Goal: Book appointment/travel/reservation

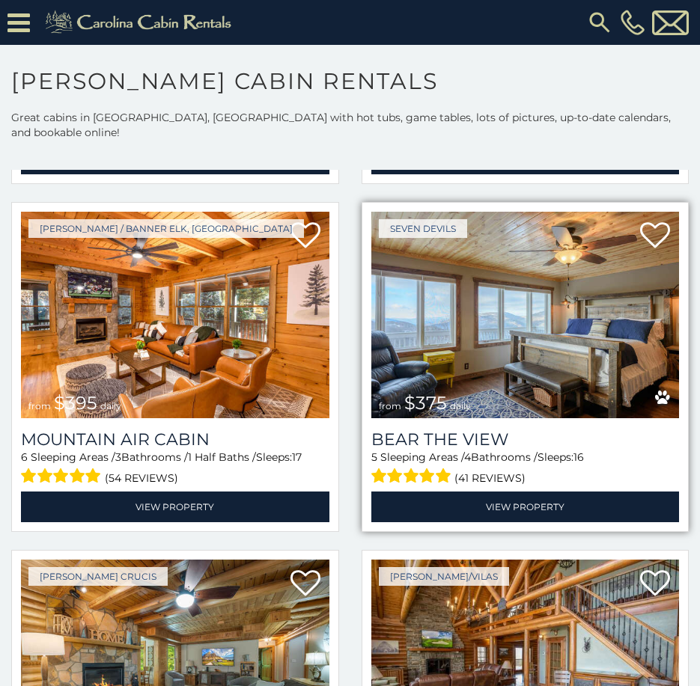
scroll to position [3891, 0]
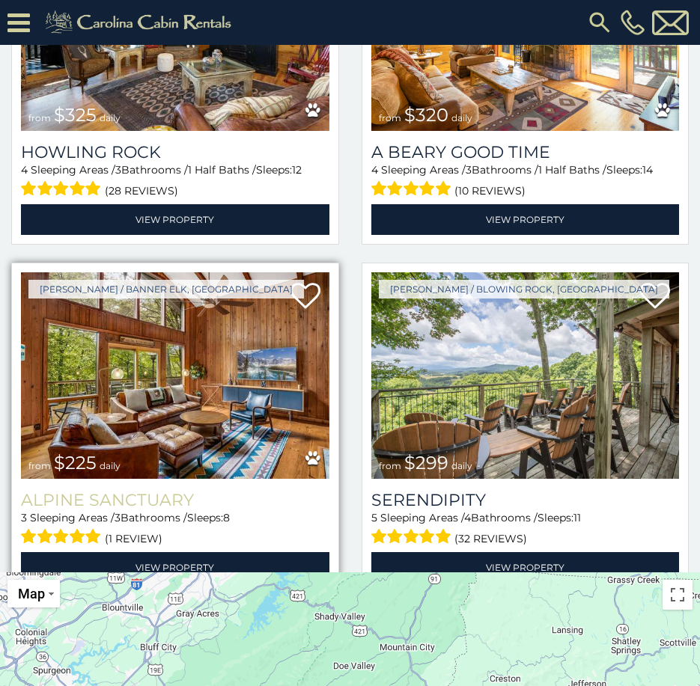
scroll to position [150, 0]
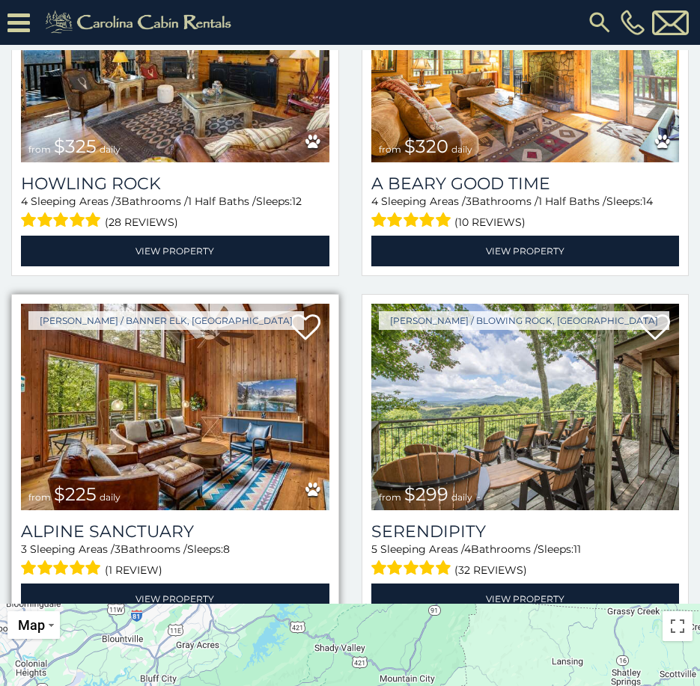
click at [202, 367] on img at bounding box center [175, 407] width 308 height 207
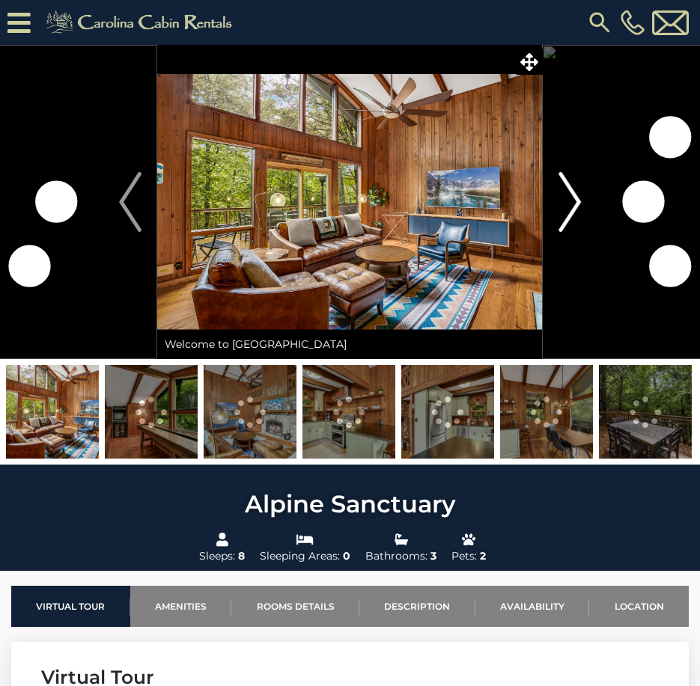
click at [573, 205] on img "Next" at bounding box center [569, 202] width 22 height 60
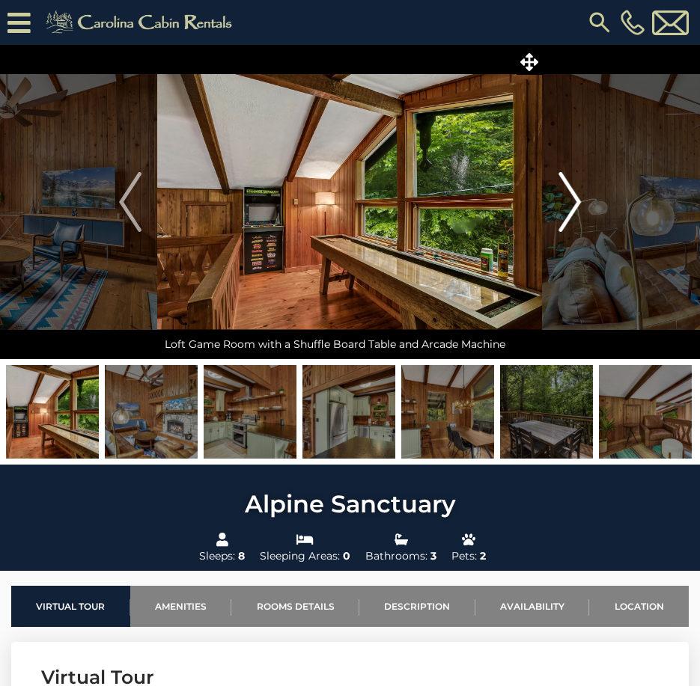
click at [569, 204] on img "Next" at bounding box center [569, 202] width 22 height 60
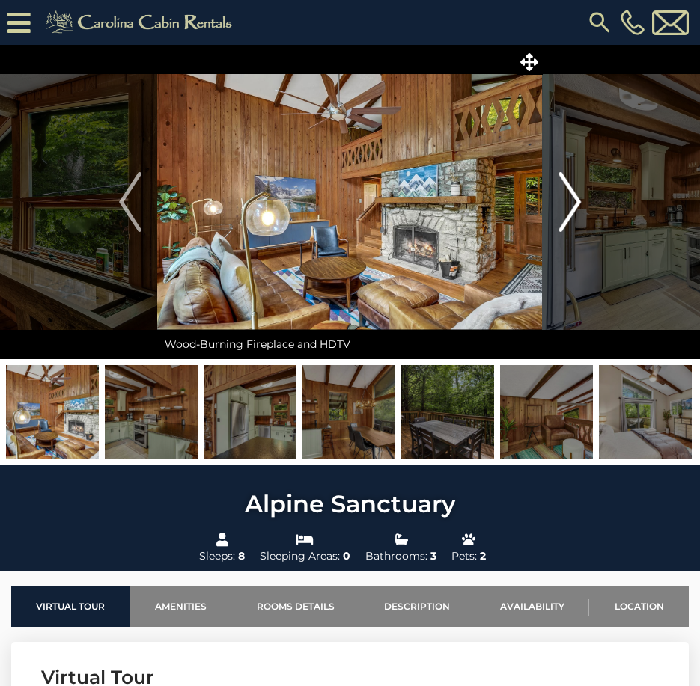
click at [571, 205] on img "Next" at bounding box center [569, 202] width 22 height 60
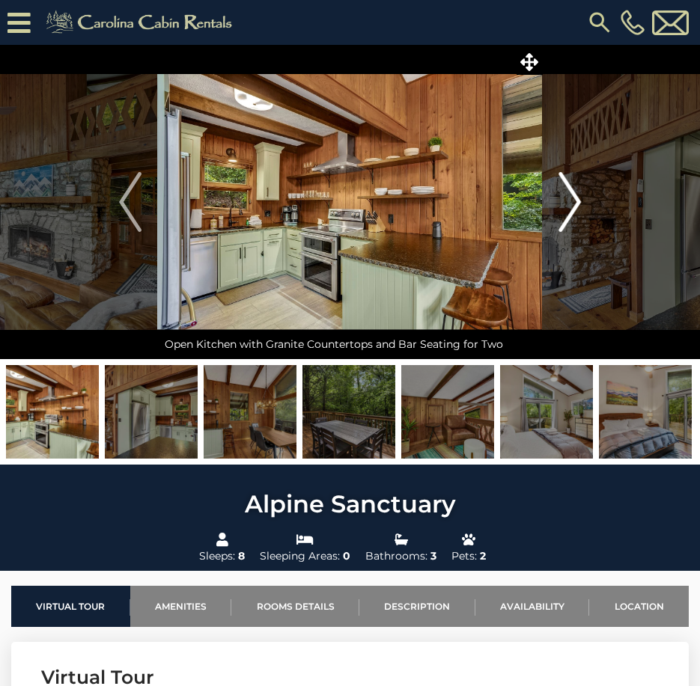
click at [571, 201] on img "Next" at bounding box center [569, 202] width 22 height 60
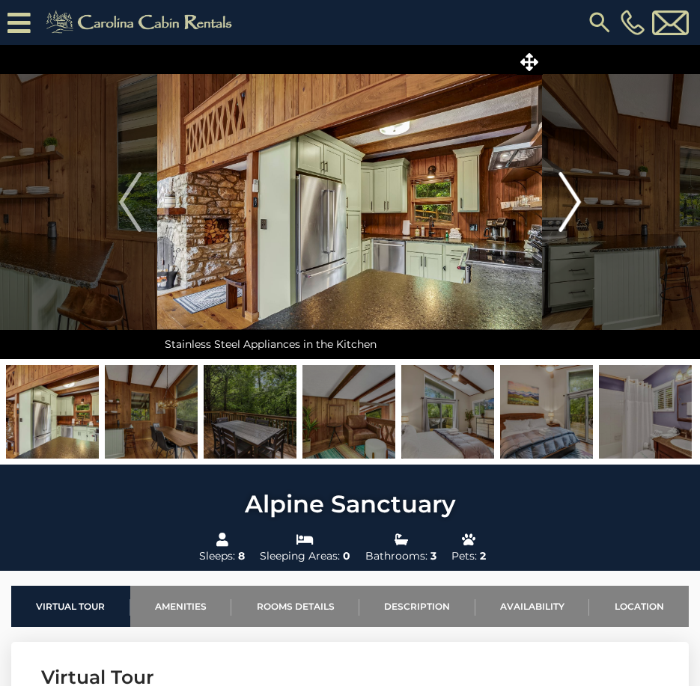
click at [571, 201] on img "Next" at bounding box center [569, 202] width 22 height 60
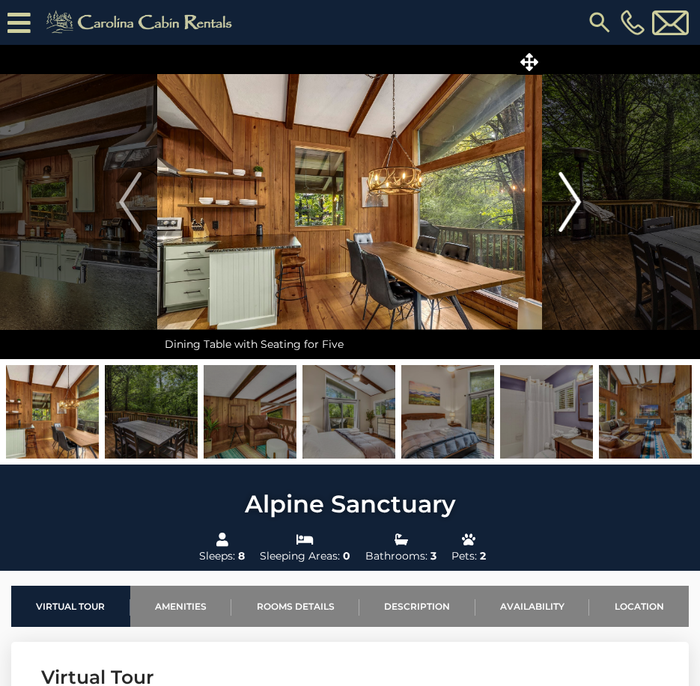
click at [571, 201] on img "Next" at bounding box center [569, 202] width 22 height 60
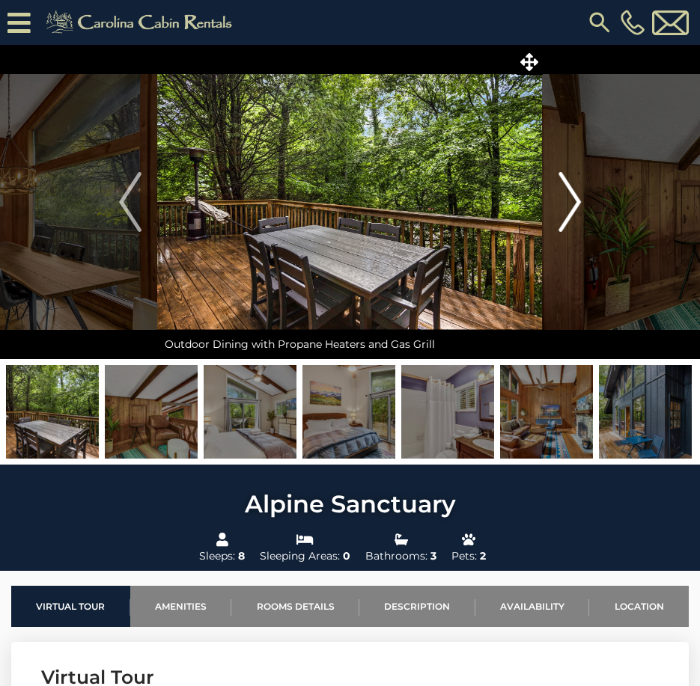
click at [571, 201] on img "Next" at bounding box center [569, 202] width 22 height 60
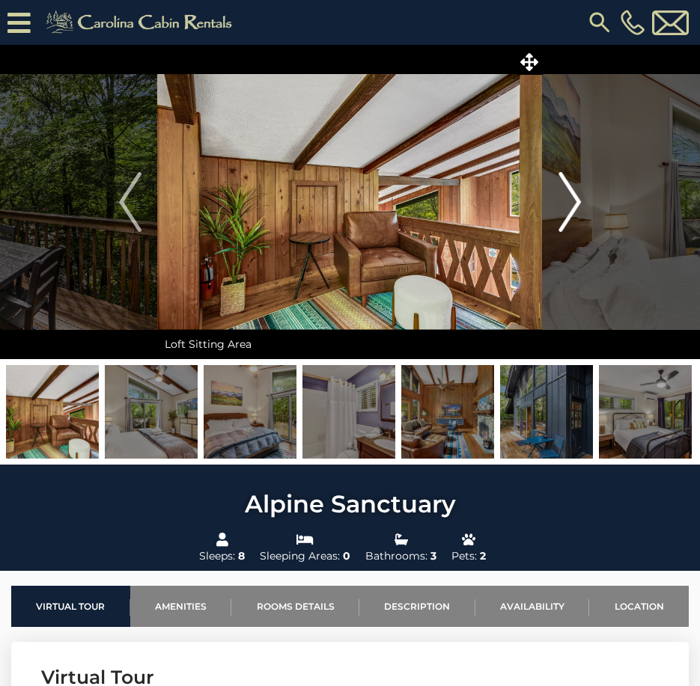
click at [571, 201] on img "Next" at bounding box center [569, 202] width 22 height 60
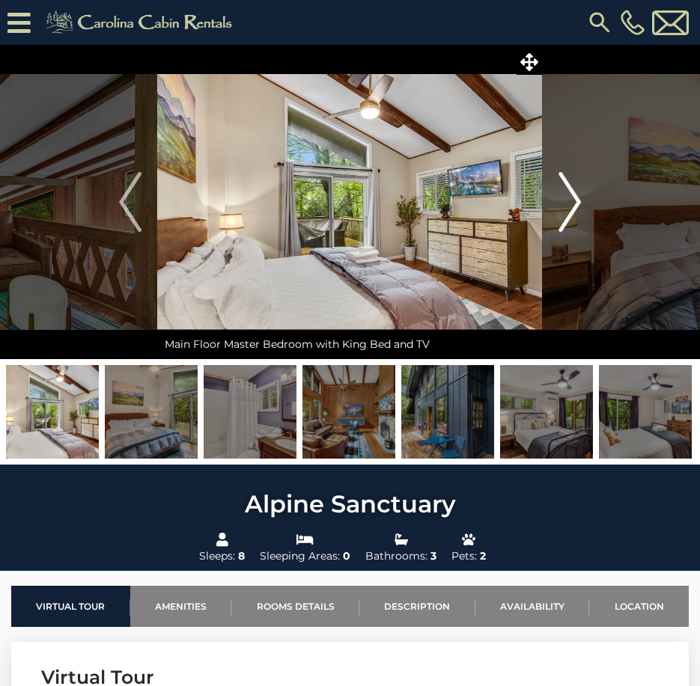
click at [571, 201] on img "Next" at bounding box center [569, 202] width 22 height 60
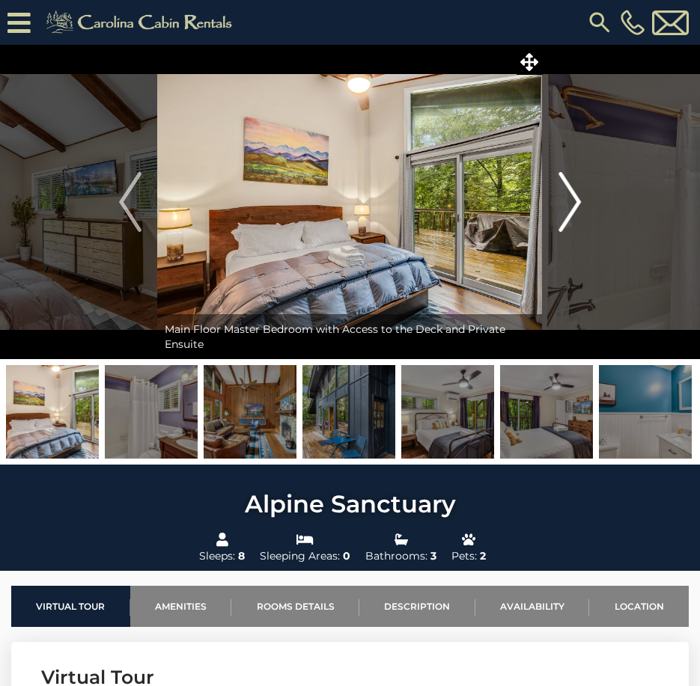
click at [571, 201] on img "Next" at bounding box center [569, 202] width 22 height 60
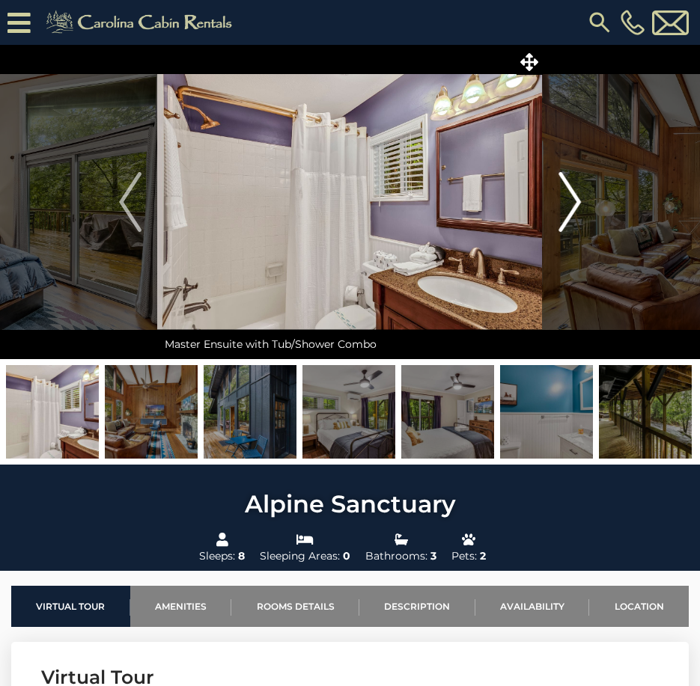
click at [571, 201] on img "Next" at bounding box center [569, 202] width 22 height 60
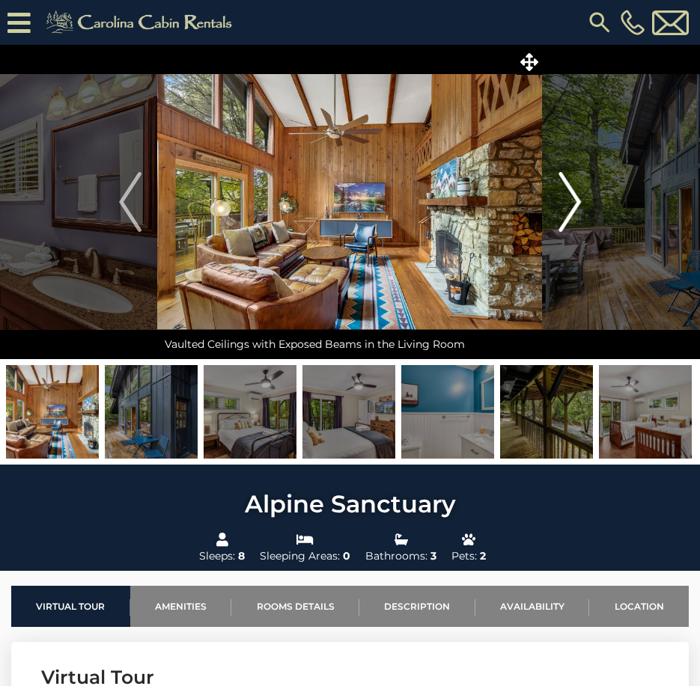
click at [571, 201] on img "Next" at bounding box center [569, 202] width 22 height 60
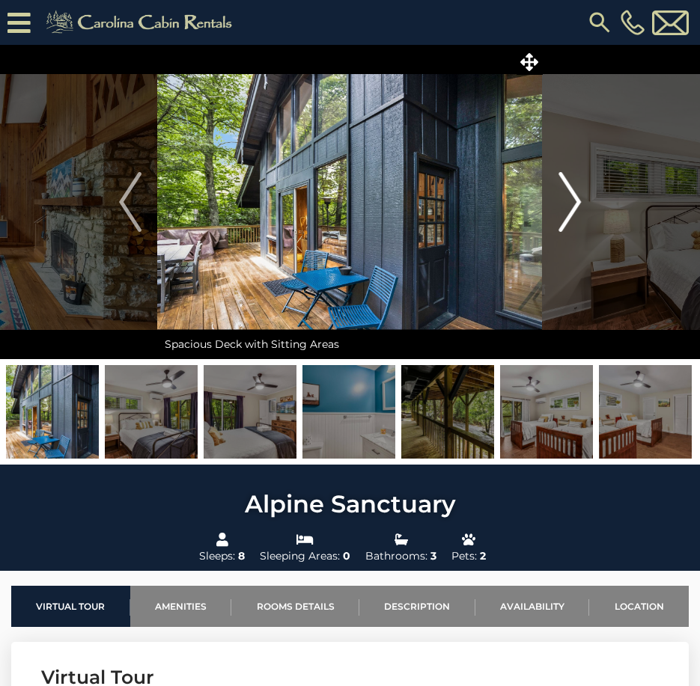
click at [571, 201] on img "Next" at bounding box center [569, 202] width 22 height 60
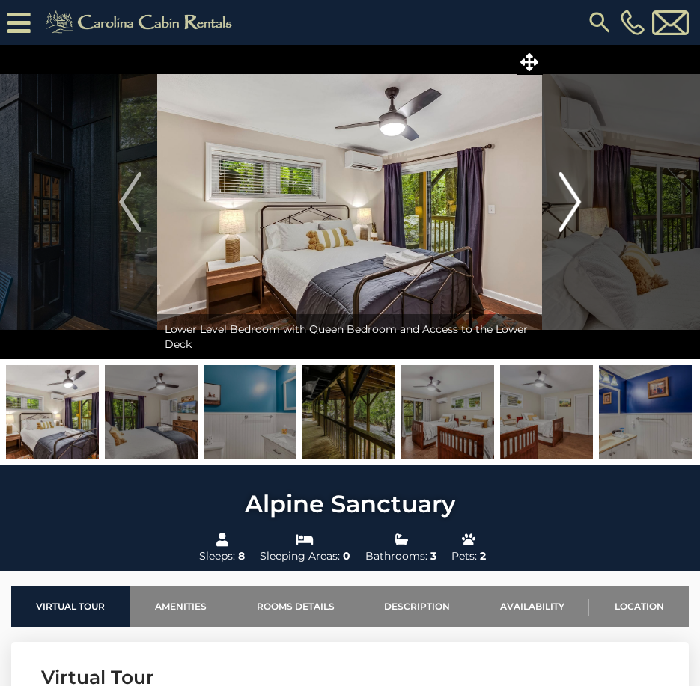
click at [571, 201] on img "Next" at bounding box center [569, 202] width 22 height 60
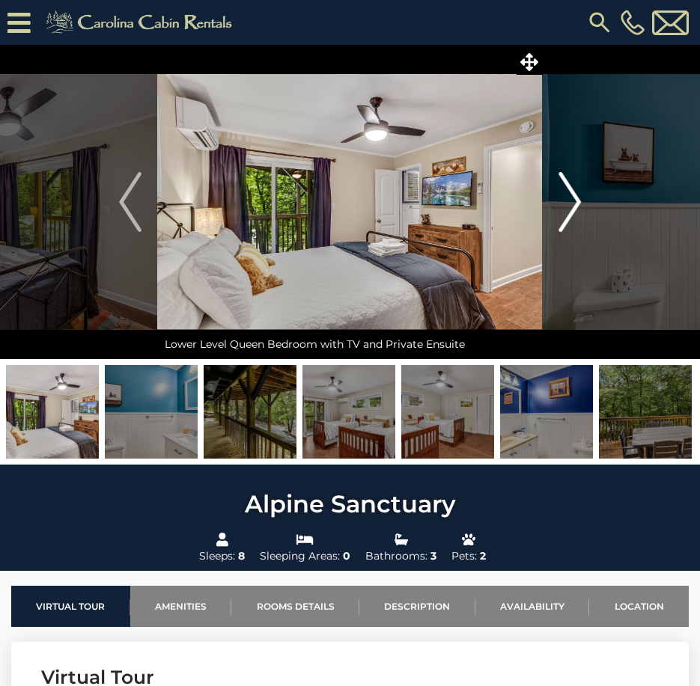
click at [571, 201] on img "Next" at bounding box center [569, 202] width 22 height 60
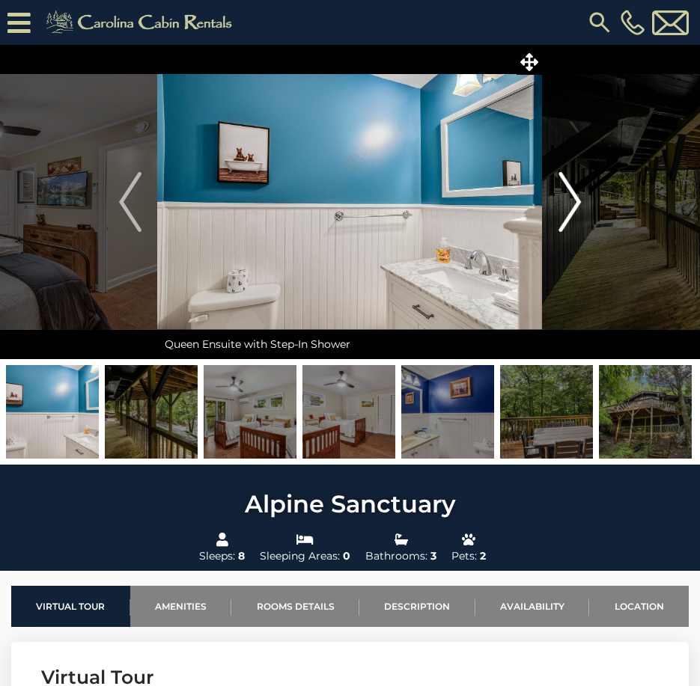
click at [571, 201] on img "Next" at bounding box center [569, 202] width 22 height 60
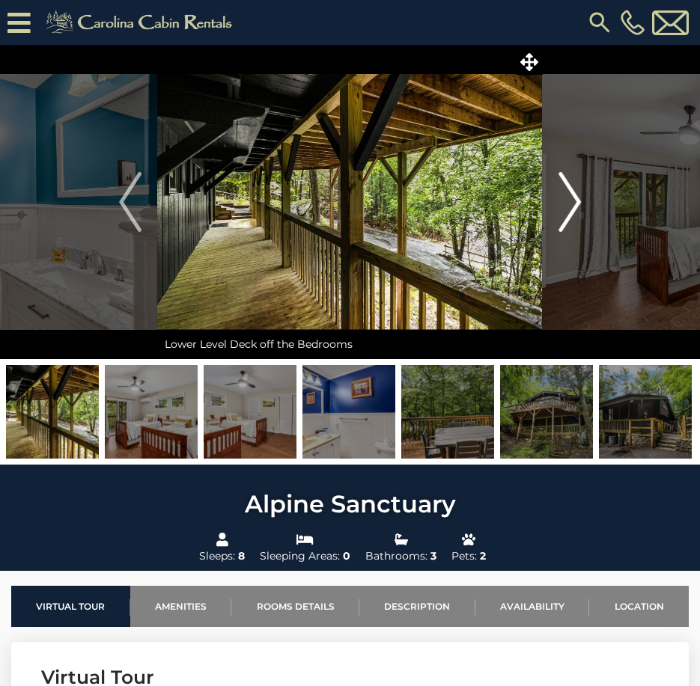
click at [571, 201] on img "Next" at bounding box center [569, 202] width 22 height 60
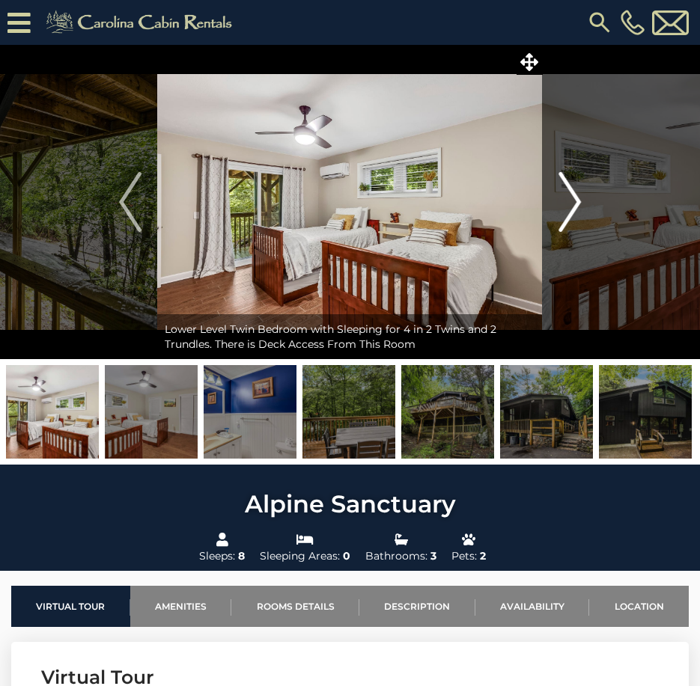
click at [571, 201] on img "Next" at bounding box center [569, 202] width 22 height 60
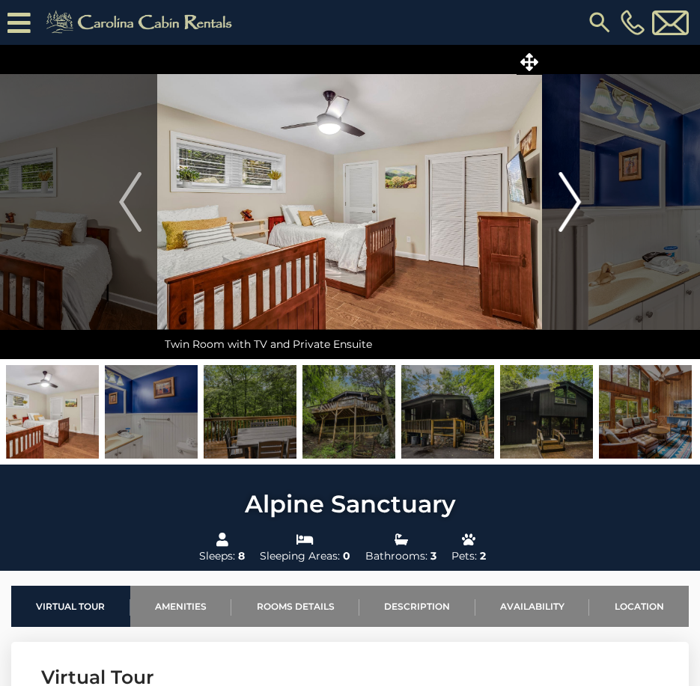
click at [571, 201] on img "Next" at bounding box center [569, 202] width 22 height 60
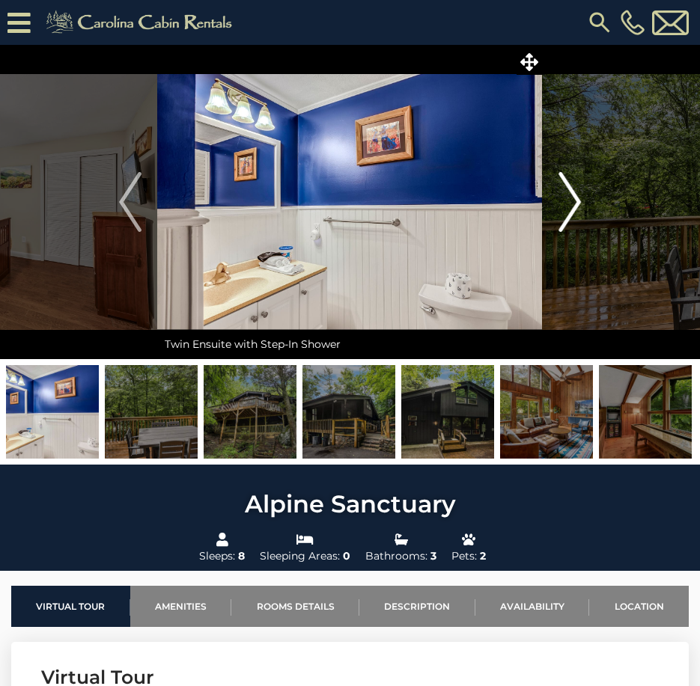
click at [571, 201] on img "Next" at bounding box center [569, 202] width 22 height 60
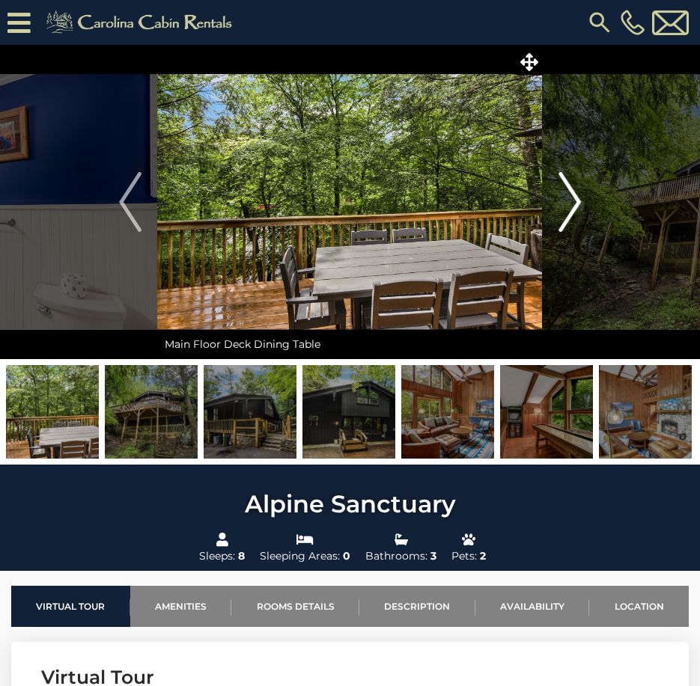
click at [571, 201] on img "Next" at bounding box center [569, 202] width 22 height 60
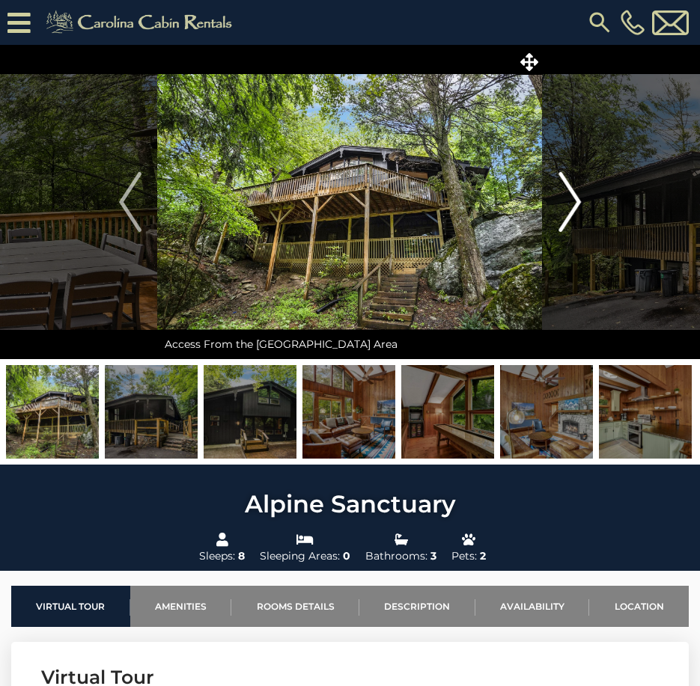
click at [571, 201] on img "Next" at bounding box center [569, 202] width 22 height 60
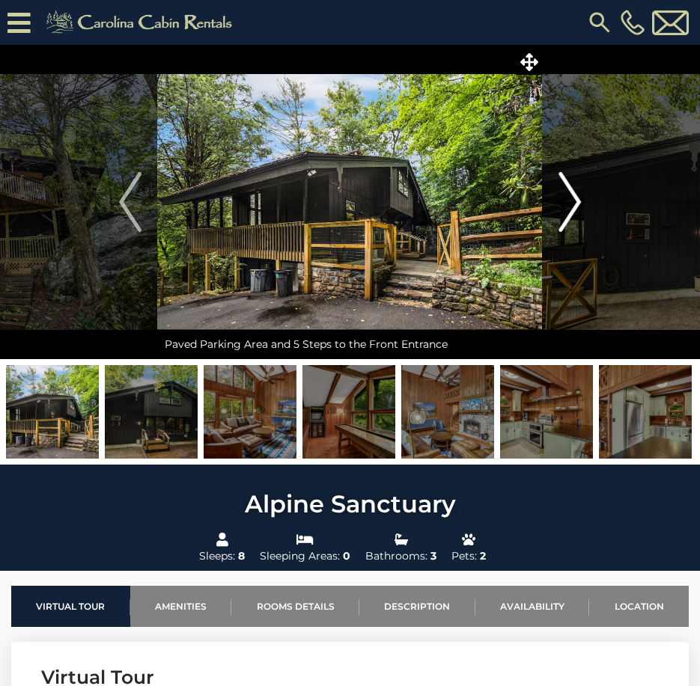
click at [575, 192] on img "Next" at bounding box center [569, 202] width 22 height 60
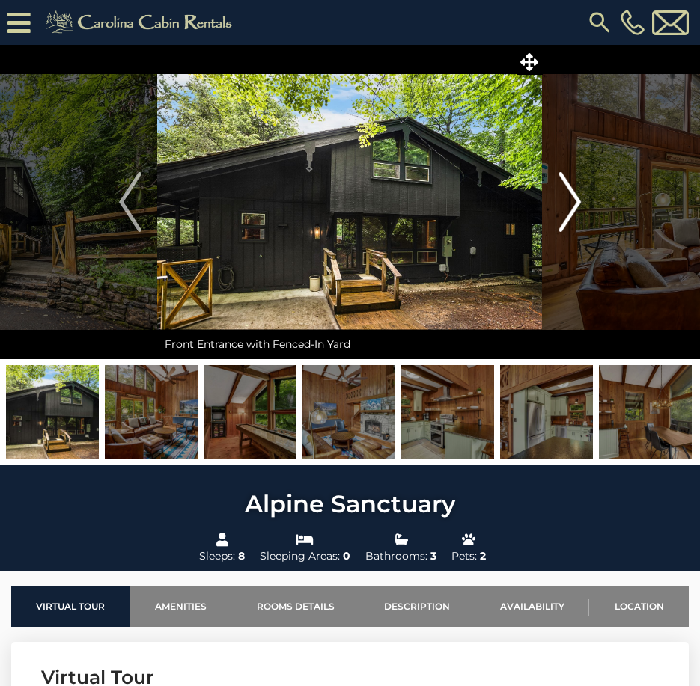
click at [575, 192] on img "Next" at bounding box center [569, 202] width 22 height 60
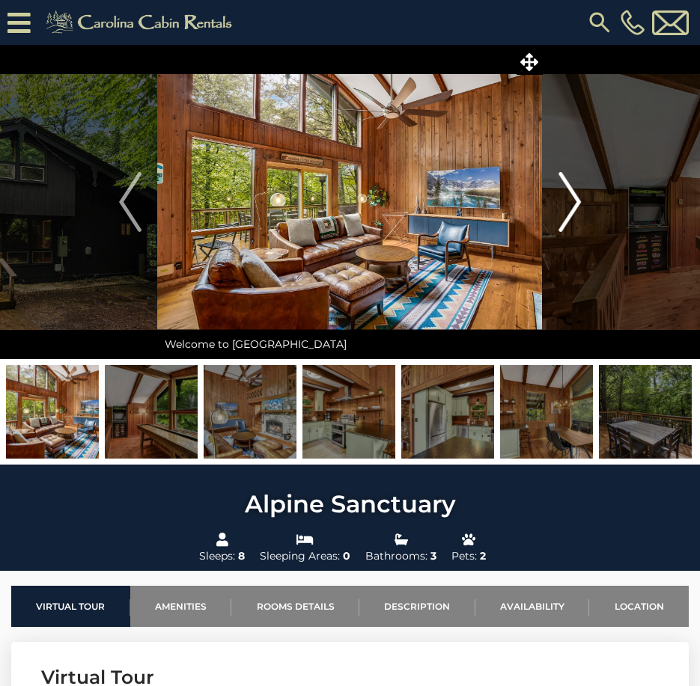
click at [575, 192] on img "Next" at bounding box center [569, 202] width 22 height 60
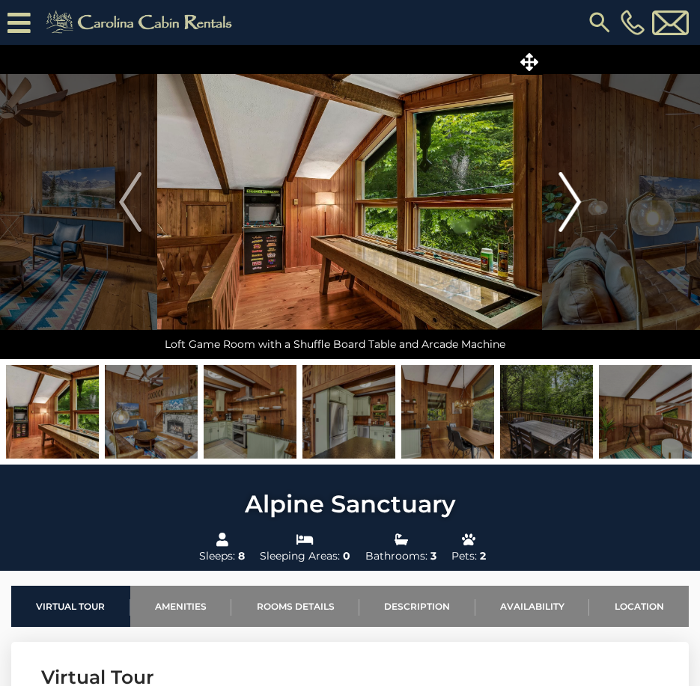
click at [575, 192] on img "Next" at bounding box center [569, 202] width 22 height 60
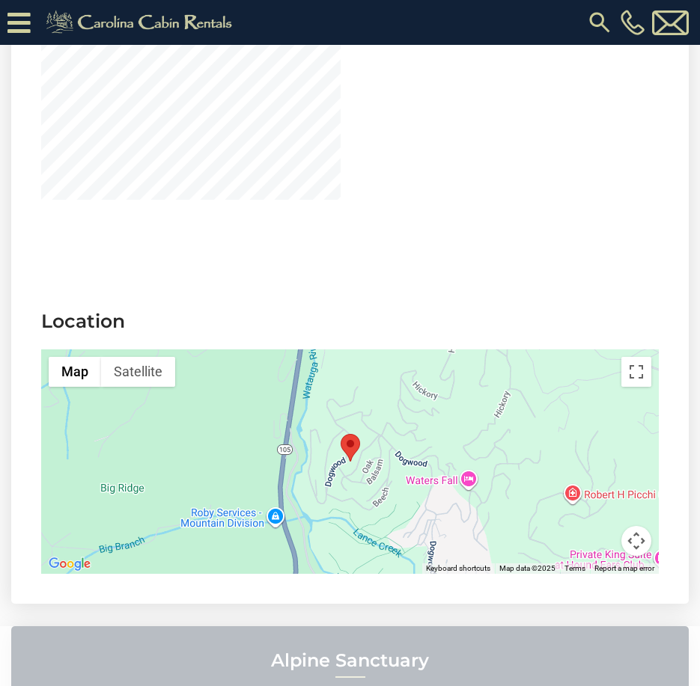
scroll to position [3741, 0]
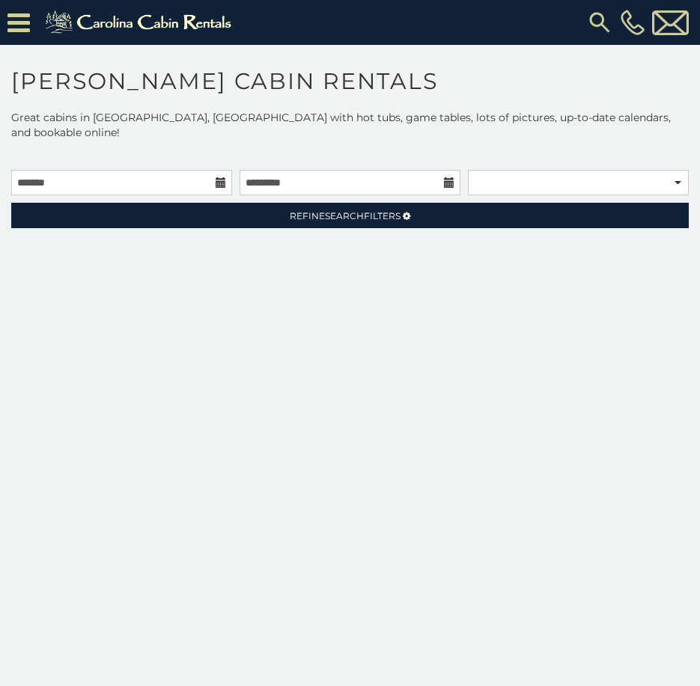
scroll to position [119, 0]
